Goal: Information Seeking & Learning: Learn about a topic

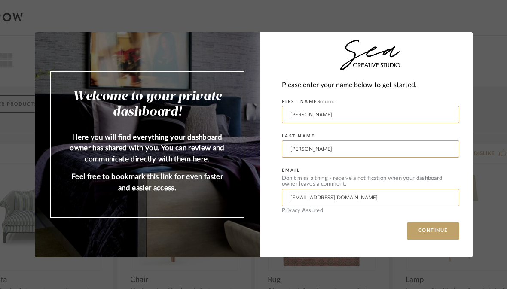
click at [431, 234] on button "CONTINUE" at bounding box center [433, 231] width 52 height 17
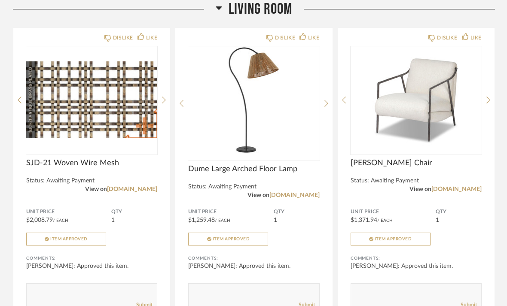
scroll to position [4928, 0]
click at [271, 119] on img "0" at bounding box center [253, 99] width 131 height 107
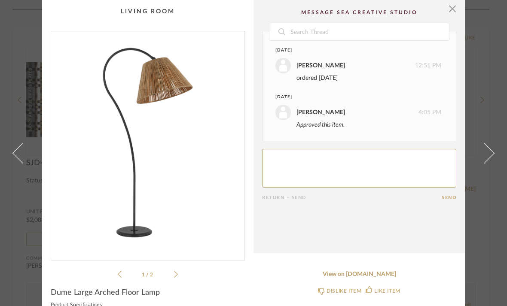
scroll to position [0, 0]
click at [453, 11] on span "button" at bounding box center [452, 8] width 17 height 17
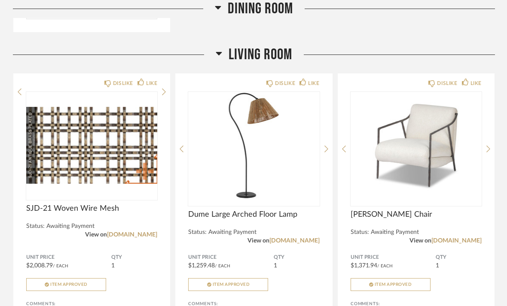
scroll to position [4883, 0]
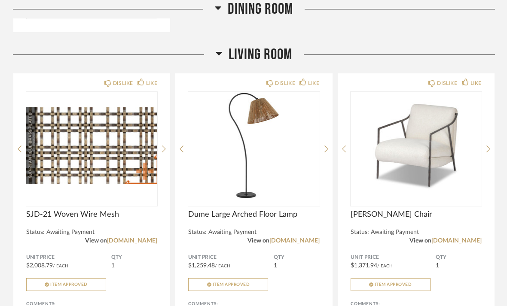
click at [0, 0] on img at bounding box center [0, 0] width 0 height 0
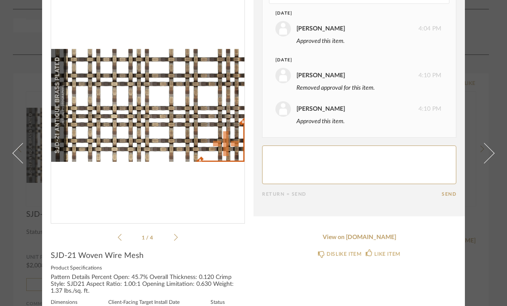
scroll to position [35, 0]
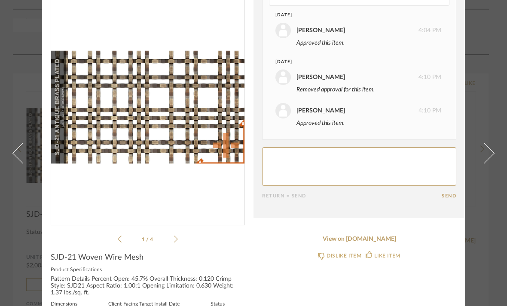
click at [177, 238] on icon at bounding box center [176, 239] width 4 height 8
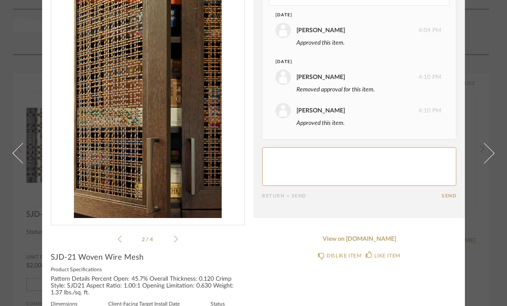
click at [179, 238] on div "2 / 4" at bounding box center [148, 120] width 194 height 249
click at [177, 238] on icon at bounding box center [176, 239] width 4 height 8
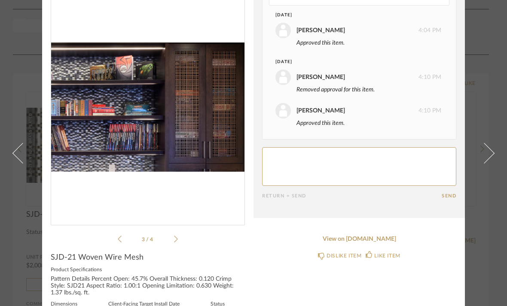
click at [177, 237] on icon at bounding box center [176, 239] width 4 height 8
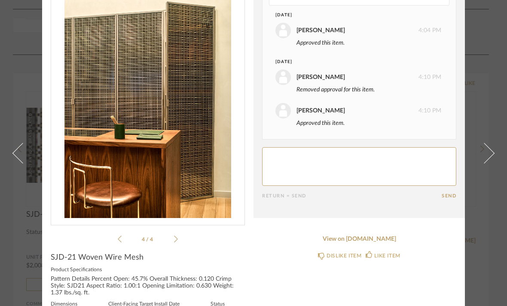
click at [177, 235] on icon at bounding box center [176, 239] width 4 height 8
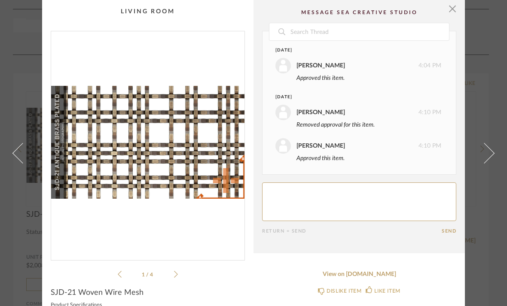
scroll to position [0, 0]
click at [454, 6] on span "button" at bounding box center [452, 8] width 17 height 17
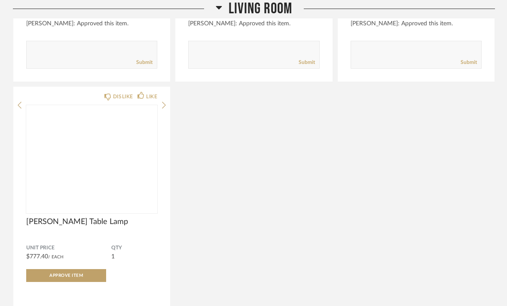
scroll to position [5171, 0]
click at [0, 0] on img at bounding box center [0, 0] width 0 height 0
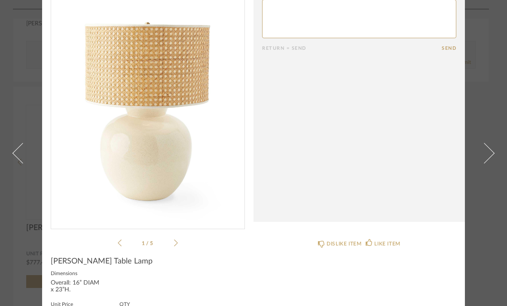
scroll to position [27, 0]
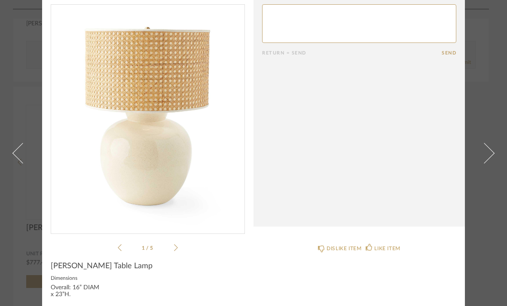
click at [177, 244] on icon at bounding box center [176, 248] width 4 height 8
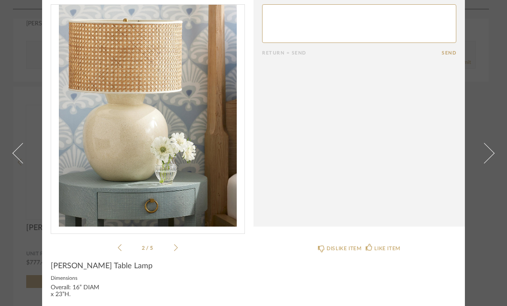
click at [179, 246] on div "2 / 5" at bounding box center [148, 128] width 194 height 249
click at [181, 247] on div "2 / 5" at bounding box center [148, 128] width 194 height 249
click at [177, 250] on icon at bounding box center [176, 248] width 4 height 8
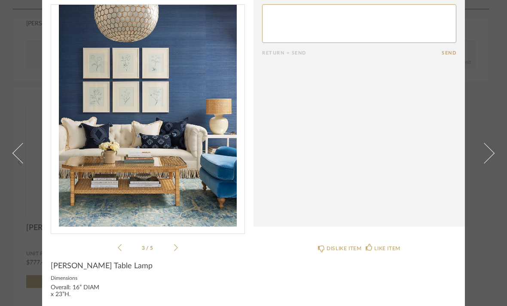
click at [179, 246] on div "3 / 5" at bounding box center [148, 128] width 194 height 249
click at [177, 249] on icon at bounding box center [176, 248] width 4 height 8
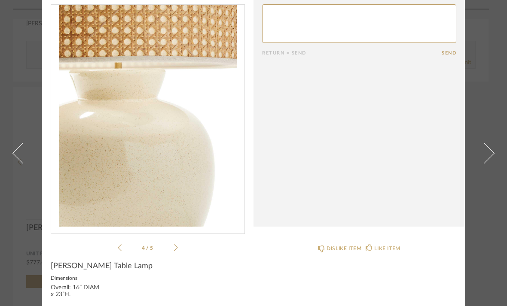
click at [177, 247] on icon at bounding box center [176, 248] width 4 height 8
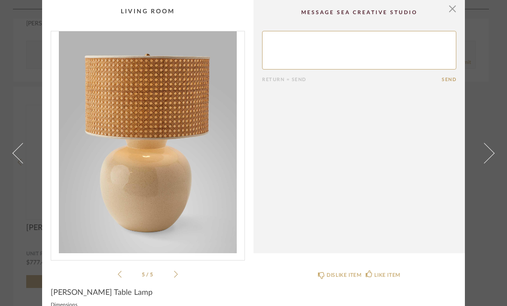
scroll to position [0, 0]
click at [455, 5] on span "button" at bounding box center [452, 8] width 17 height 17
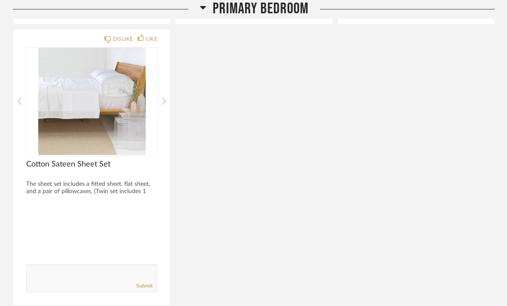
scroll to position [5879, 0]
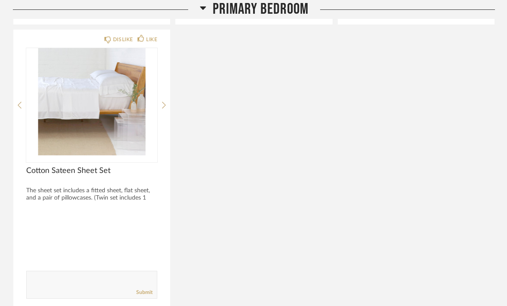
click at [0, 0] on img at bounding box center [0, 0] width 0 height 0
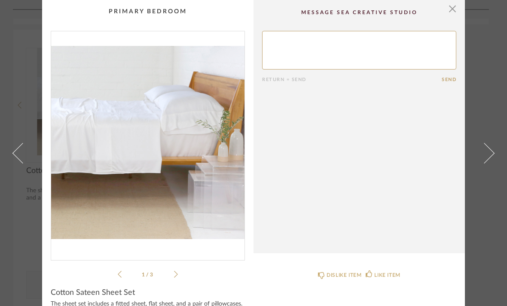
scroll to position [0, 0]
click at [450, 7] on span "button" at bounding box center [452, 8] width 17 height 17
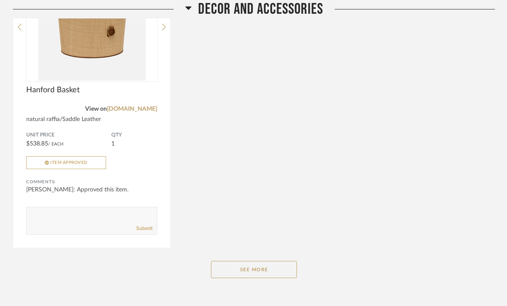
scroll to position [10192, 0]
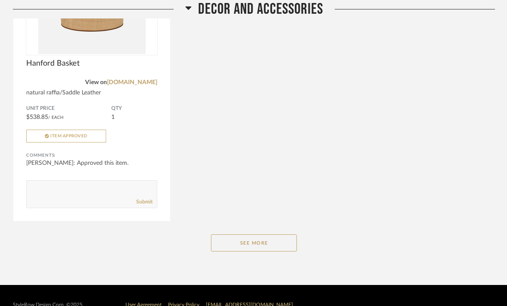
click at [257, 252] on button "See More" at bounding box center [254, 243] width 86 height 17
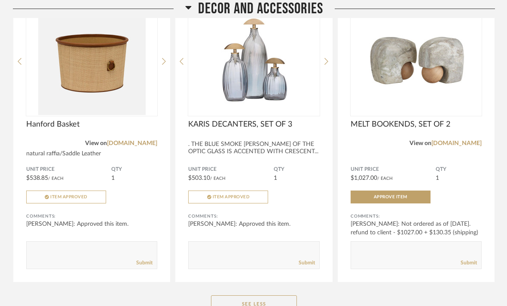
scroll to position [10132, 0]
click at [386, 237] on div "[PERSON_NAME]: Not ordered as of [DATE]. refund to client - $1027.00 + $130.35 …" at bounding box center [416, 233] width 131 height 26
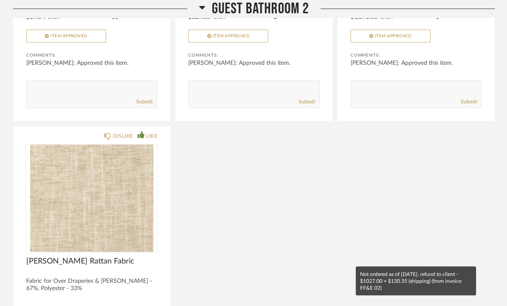
scroll to position [9366, 0]
